Goal: Navigation & Orientation: Find specific page/section

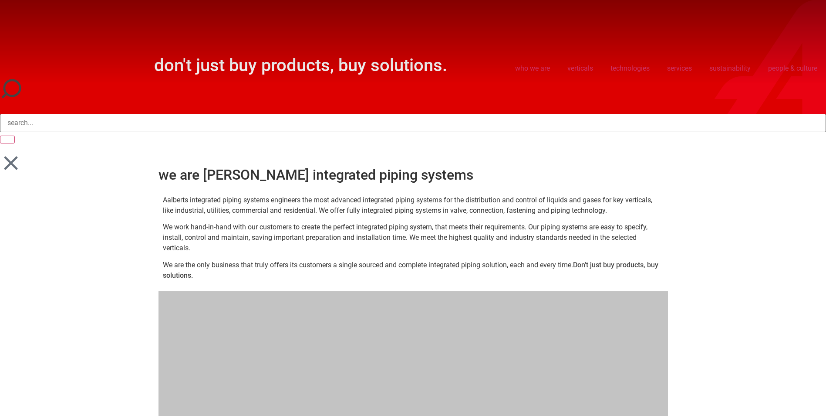
scroll to position [144, 0]
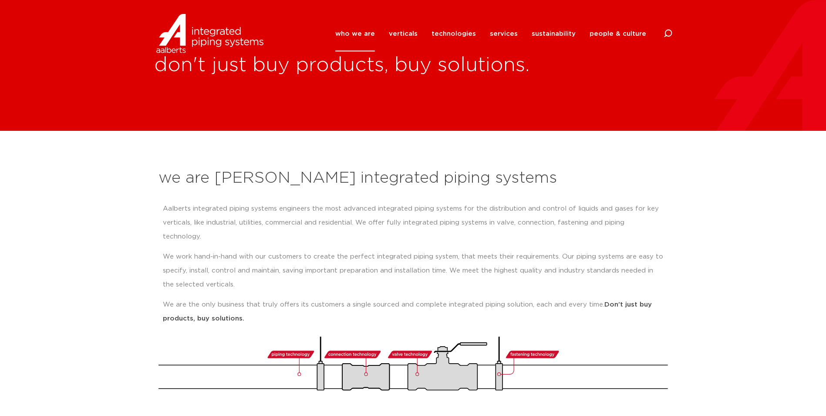
scroll to position [196, 0]
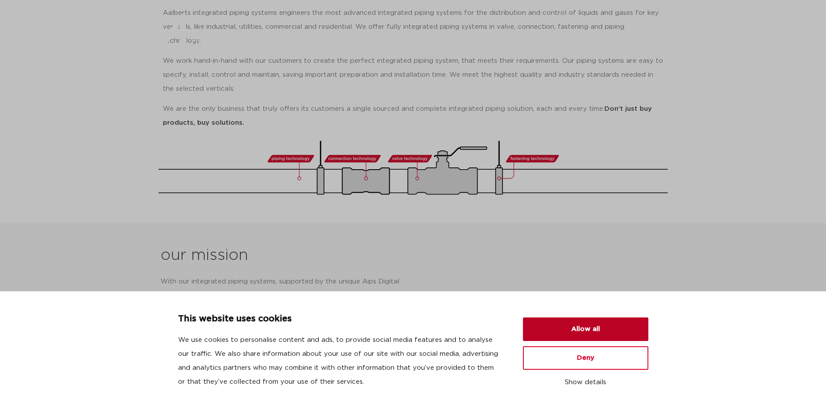
click at [570, 325] on button "Allow all" at bounding box center [585, 329] width 125 height 24
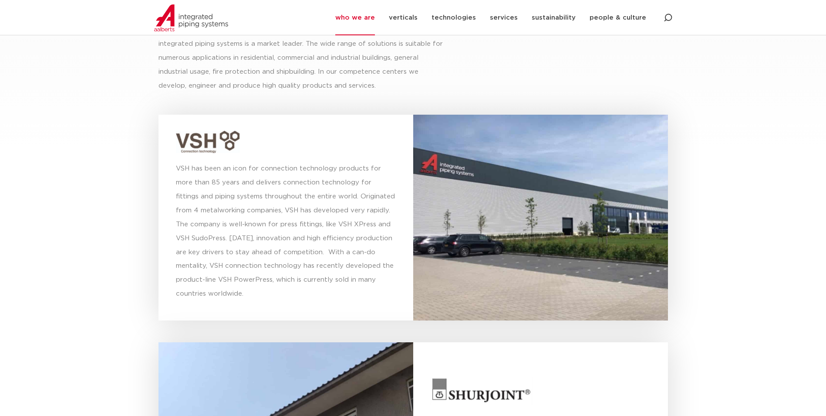
scroll to position [2592, 0]
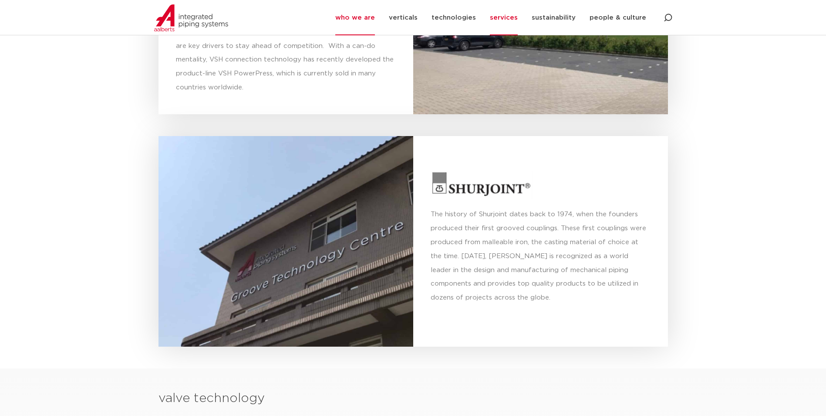
click at [501, 19] on link "services" at bounding box center [504, 17] width 28 height 35
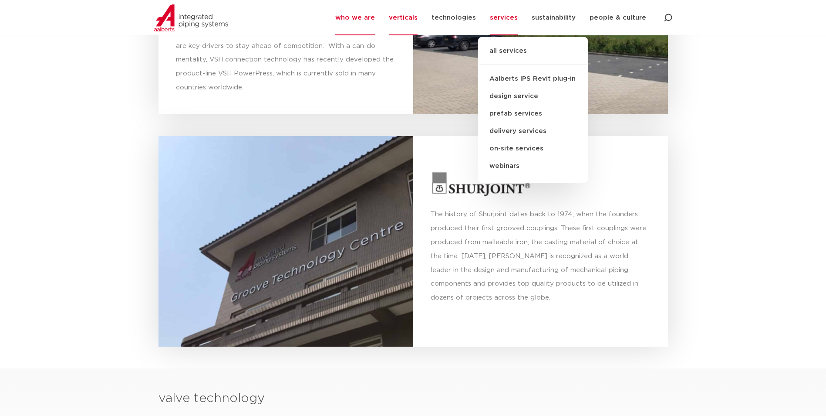
click at [408, 19] on link "verticals" at bounding box center [403, 17] width 29 height 35
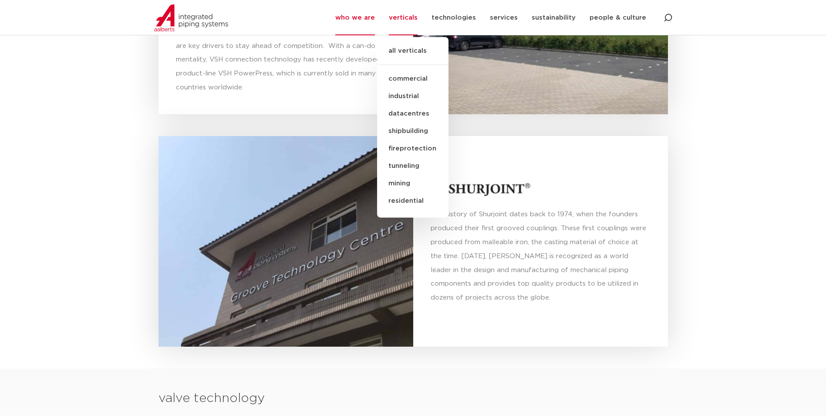
click at [424, 80] on link "commercial" at bounding box center [412, 78] width 71 height 17
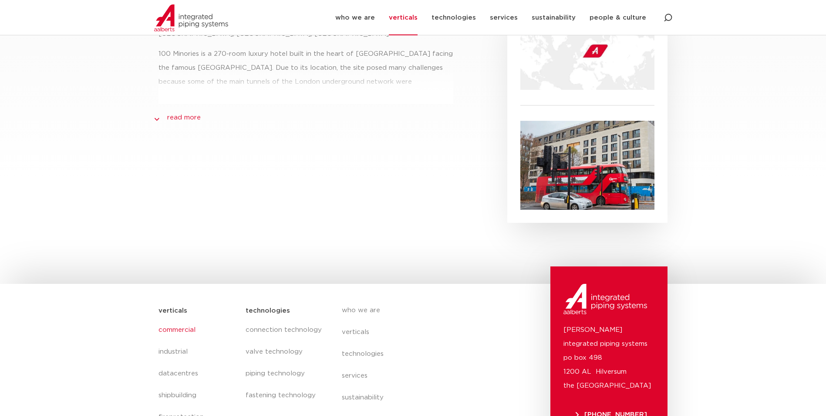
scroll to position [514, 0]
